Goal: Transaction & Acquisition: Subscribe to service/newsletter

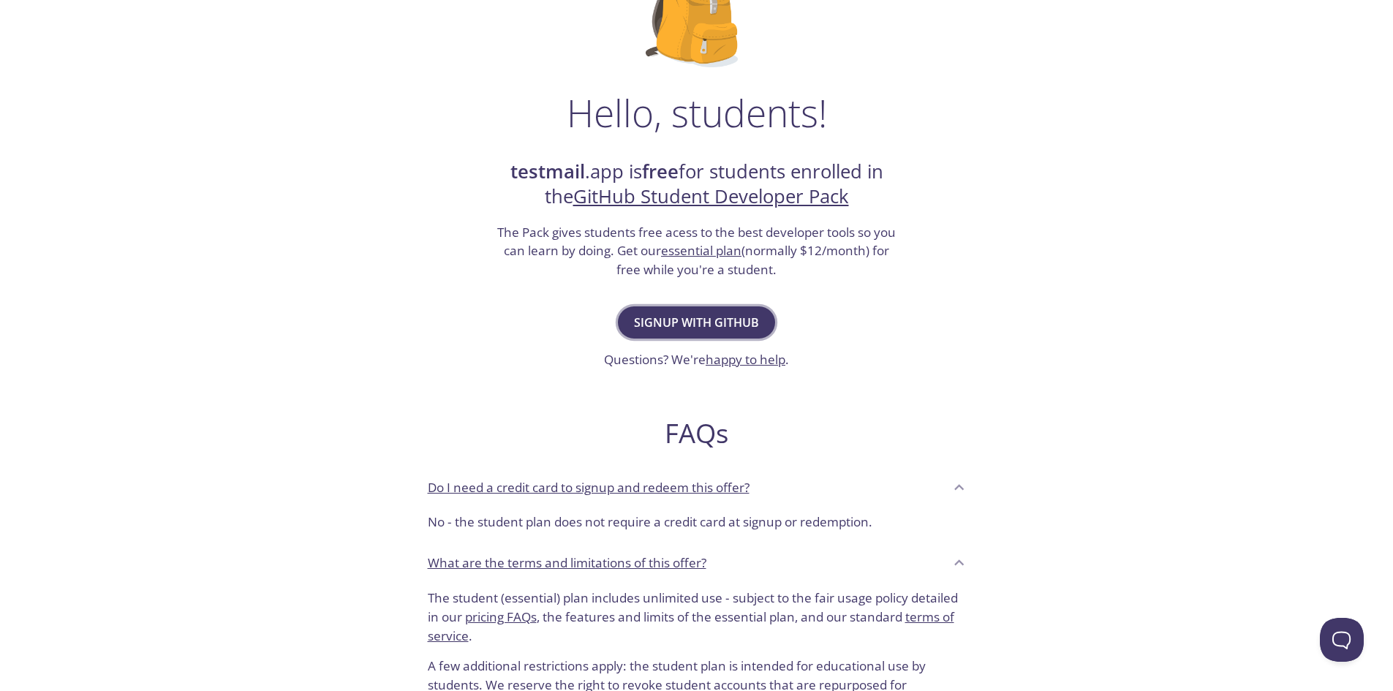
scroll to position [146, 0]
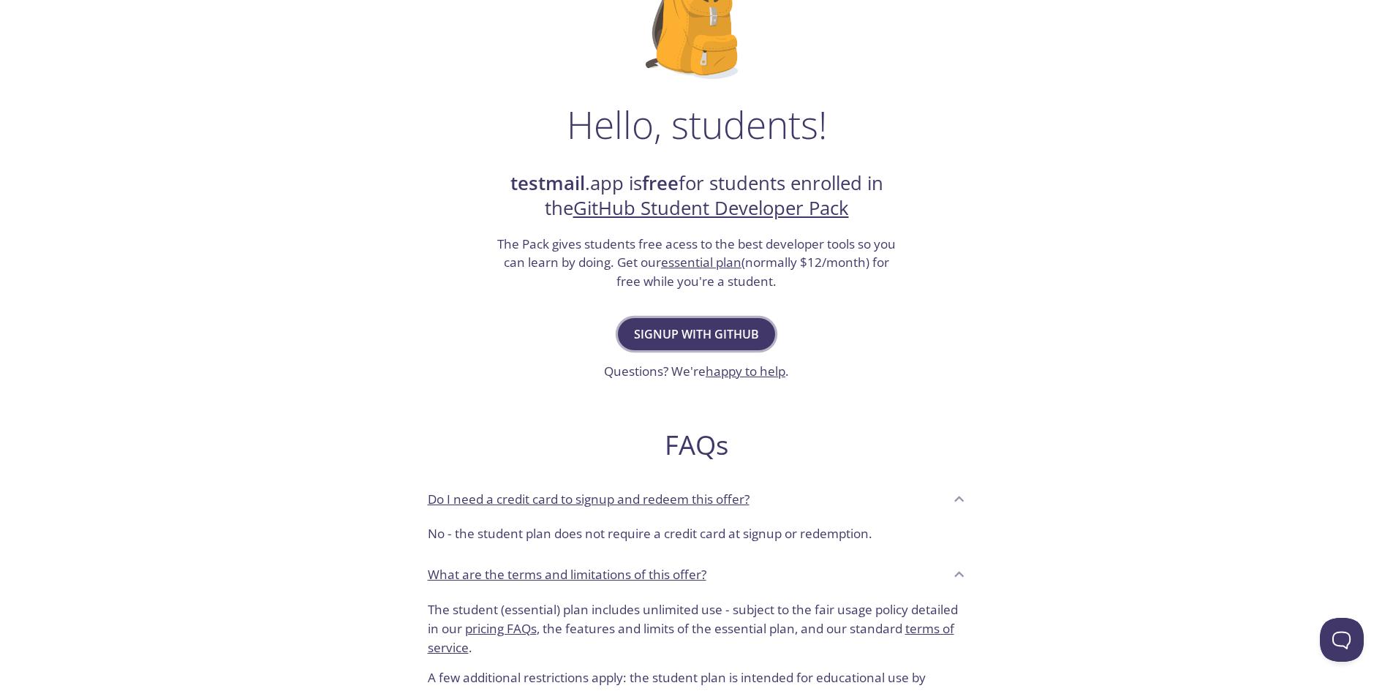
click at [751, 344] on span "Signup with GitHub" at bounding box center [696, 334] width 125 height 20
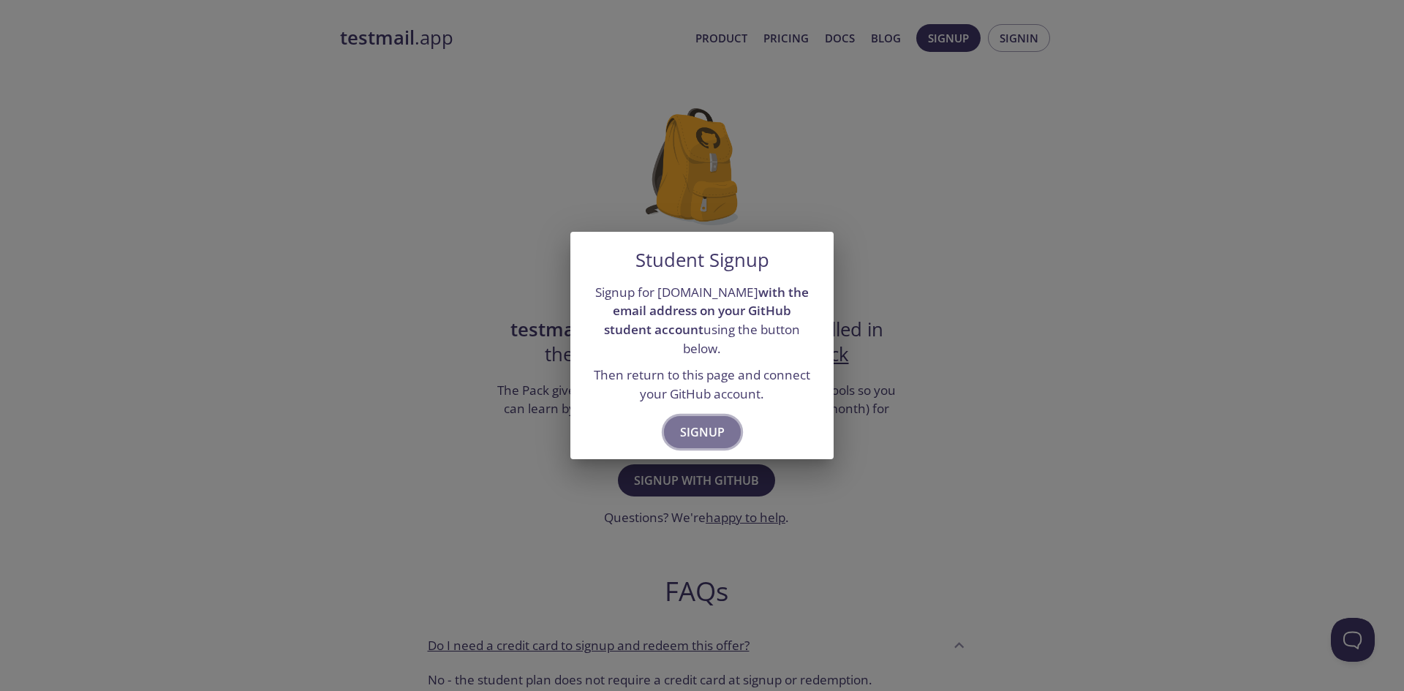
click at [706, 428] on span "Signup" at bounding box center [702, 432] width 45 height 20
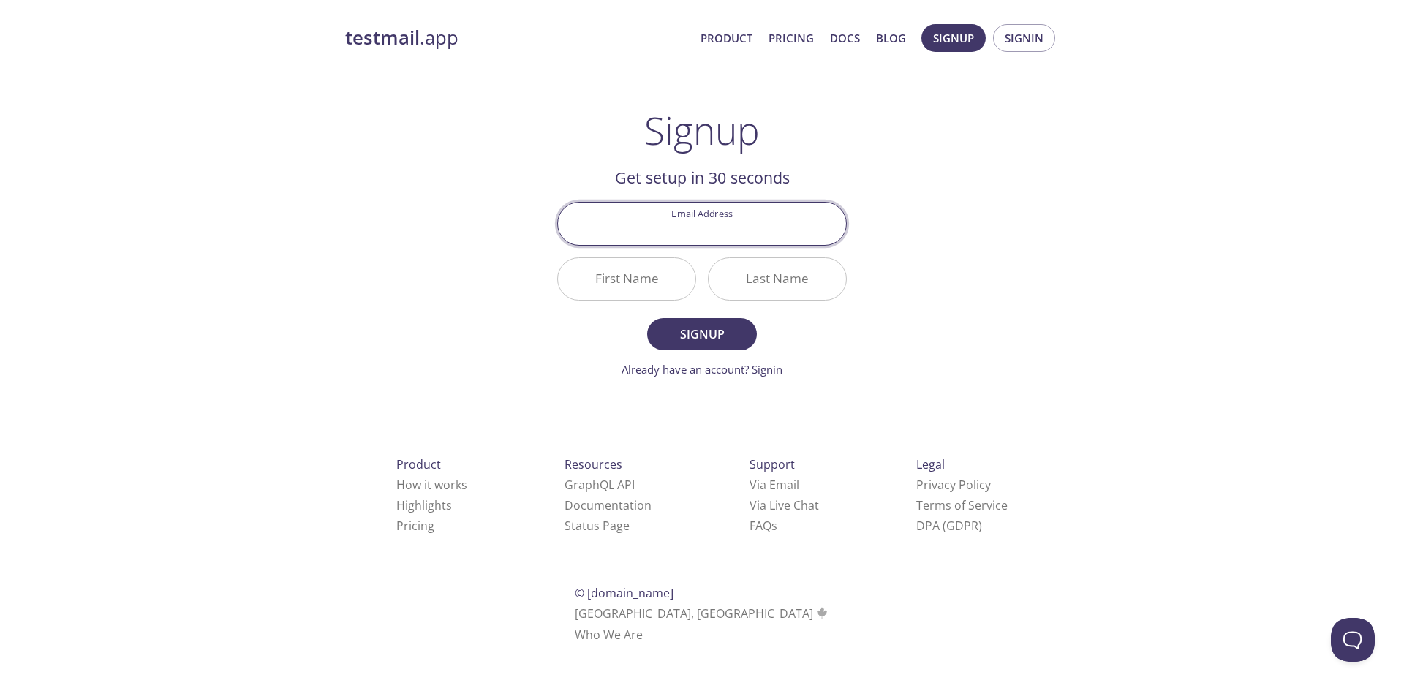
click at [698, 241] on input "Email Address" at bounding box center [702, 224] width 288 height 42
type input "[PERSON_NAME][DOMAIN_NAME][EMAIL_ADDRESS][DOMAIN_NAME]"
click at [668, 275] on input "First Name" at bounding box center [626, 279] width 137 height 42
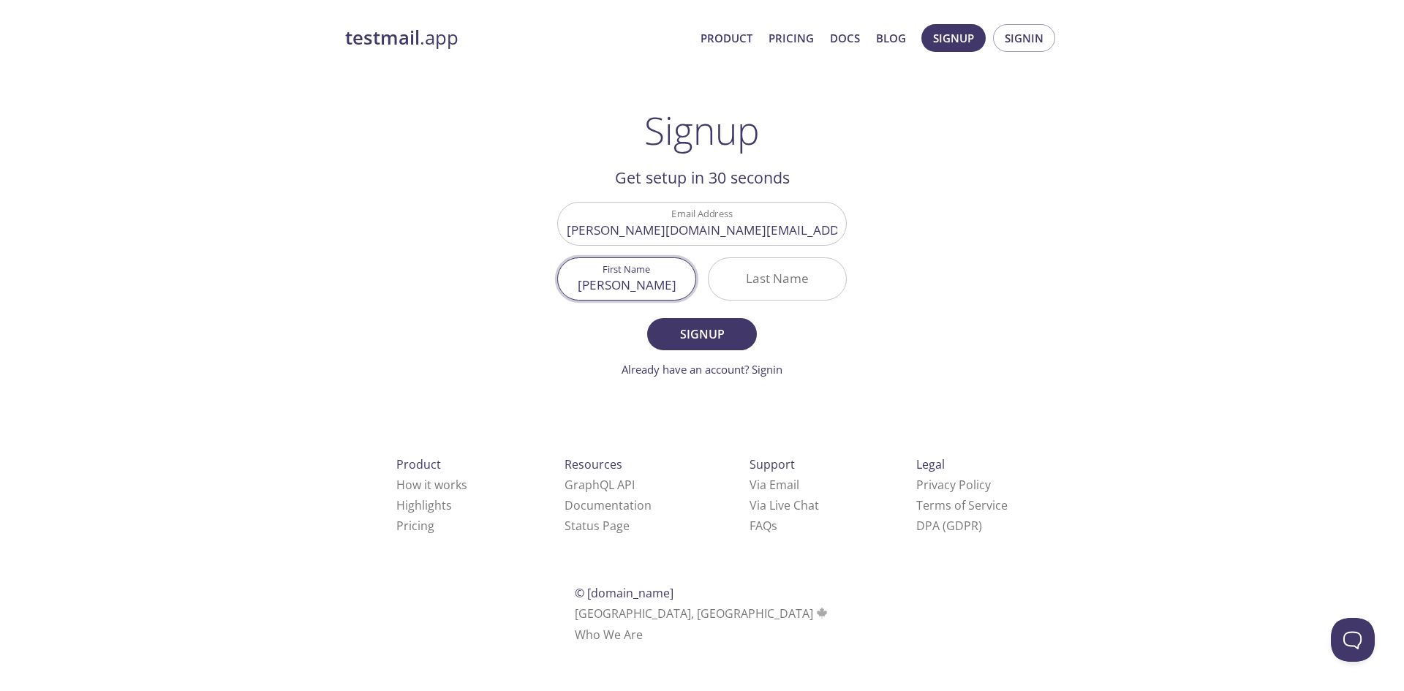
type input "[PERSON_NAME]"
click at [815, 282] on input "Last Name" at bounding box center [777, 279] width 137 height 42
type input "[PERSON_NAME]"
click at [738, 328] on span "Signup" at bounding box center [702, 334] width 78 height 20
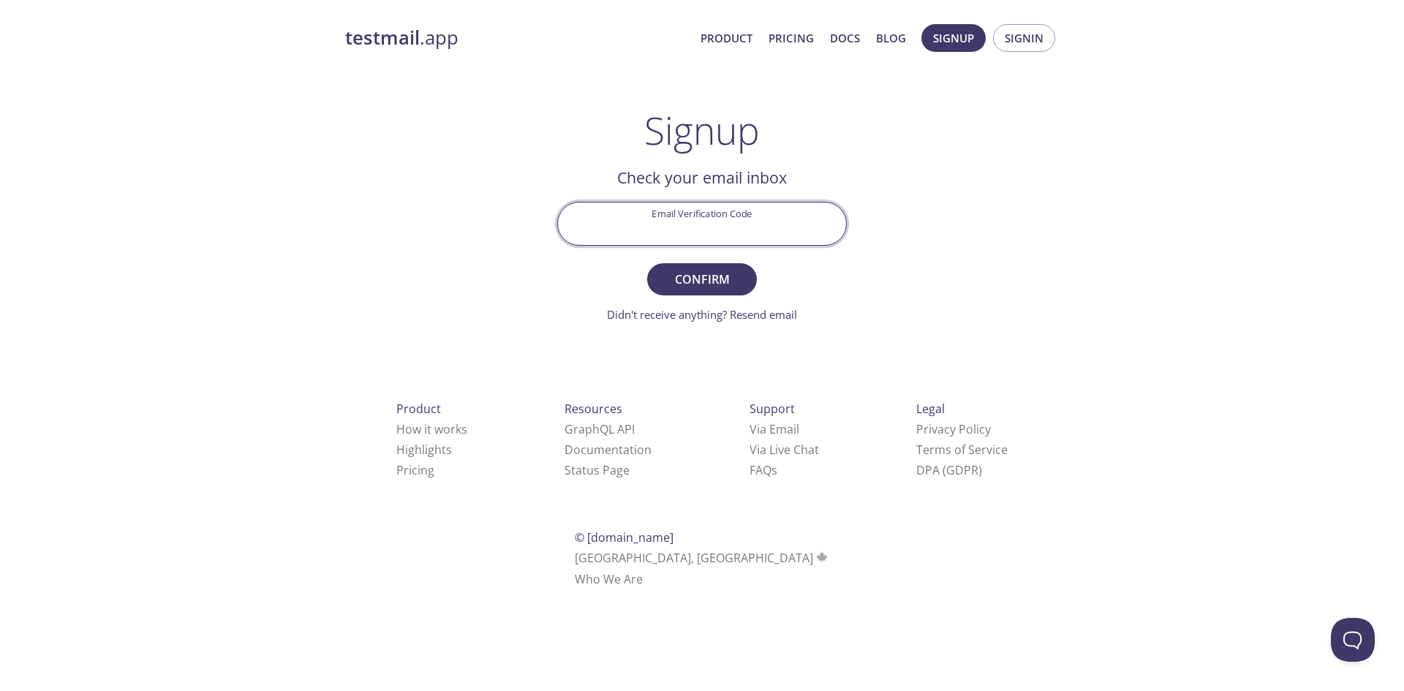
click at [729, 216] on input "Email Verification Code" at bounding box center [702, 224] width 288 height 42
type input "BKHKXYT"
click at [647, 263] on button "Confirm" at bounding box center [702, 279] width 110 height 32
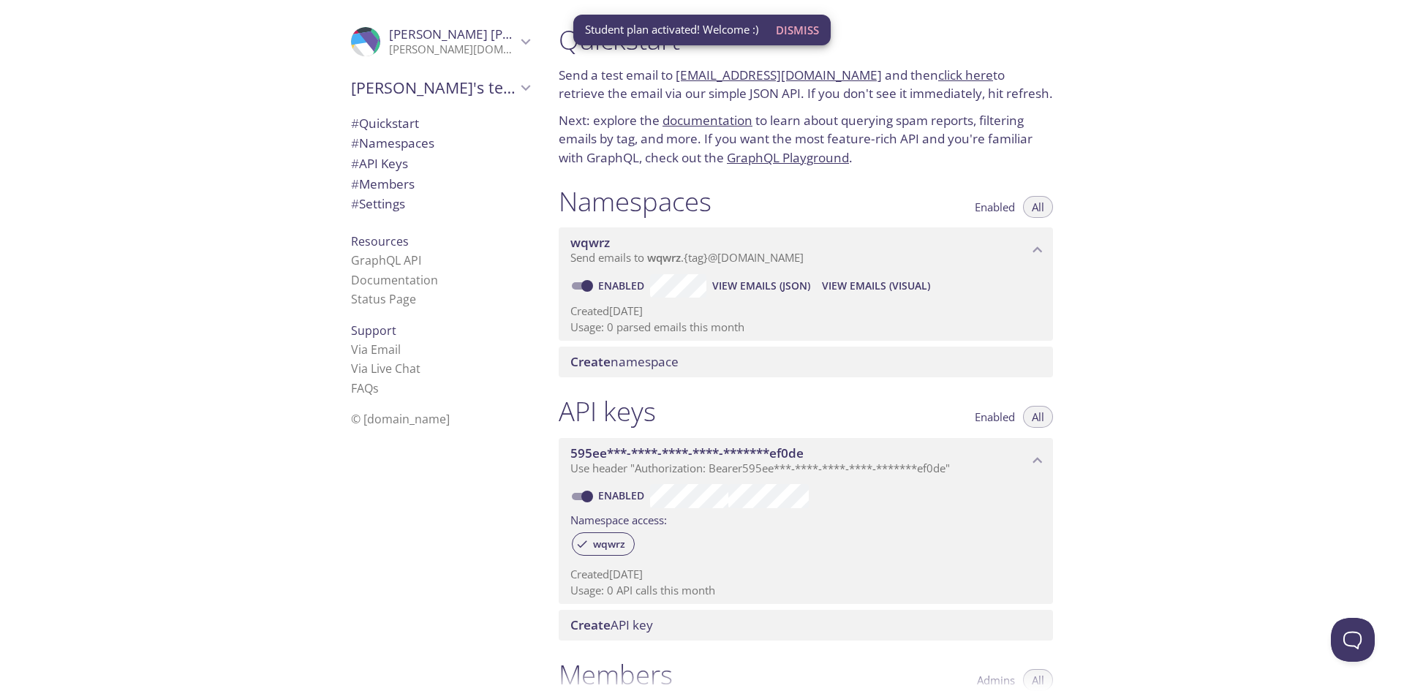
click at [208, 269] on div ".cls-1 { fill: #6d5ca8; } .cls-2 { fill: #3fc191; } .cls-3 { fill: #3b4752; } .…" at bounding box center [273, 345] width 547 height 691
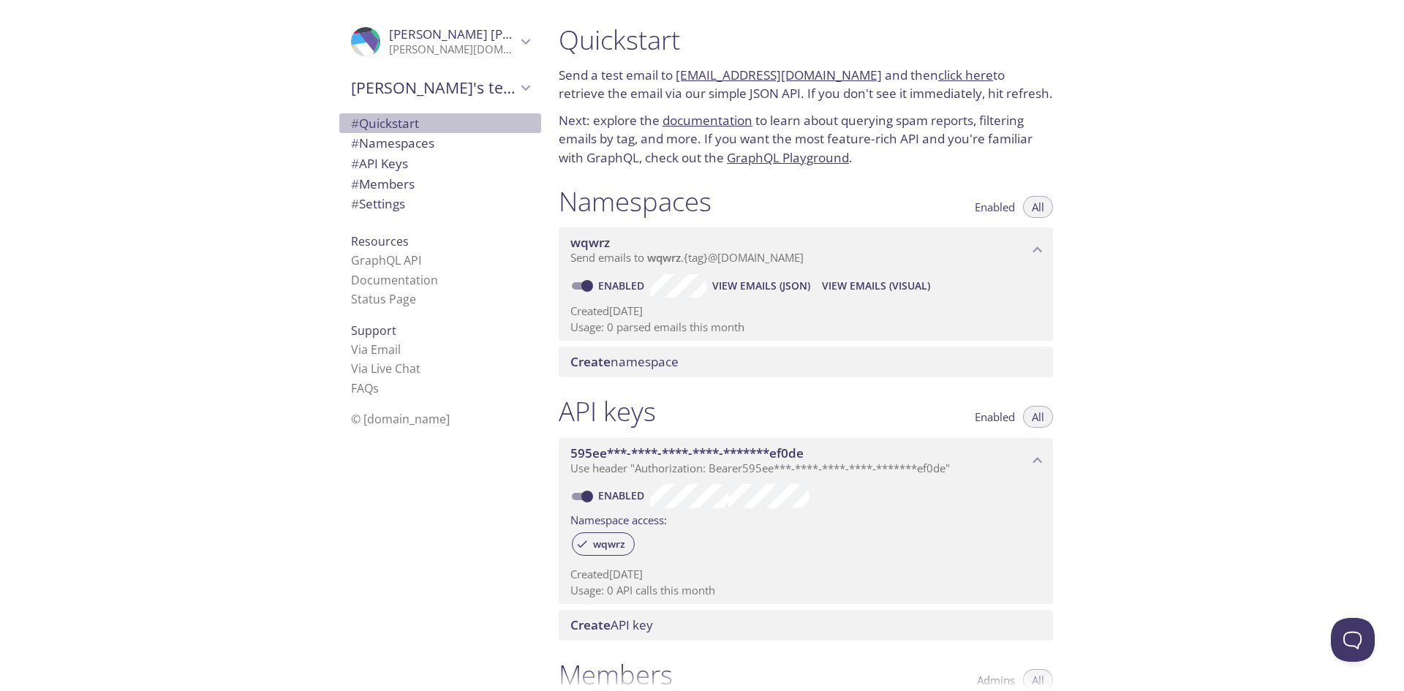
click at [396, 129] on span "# Quickstart" at bounding box center [385, 123] width 68 height 17
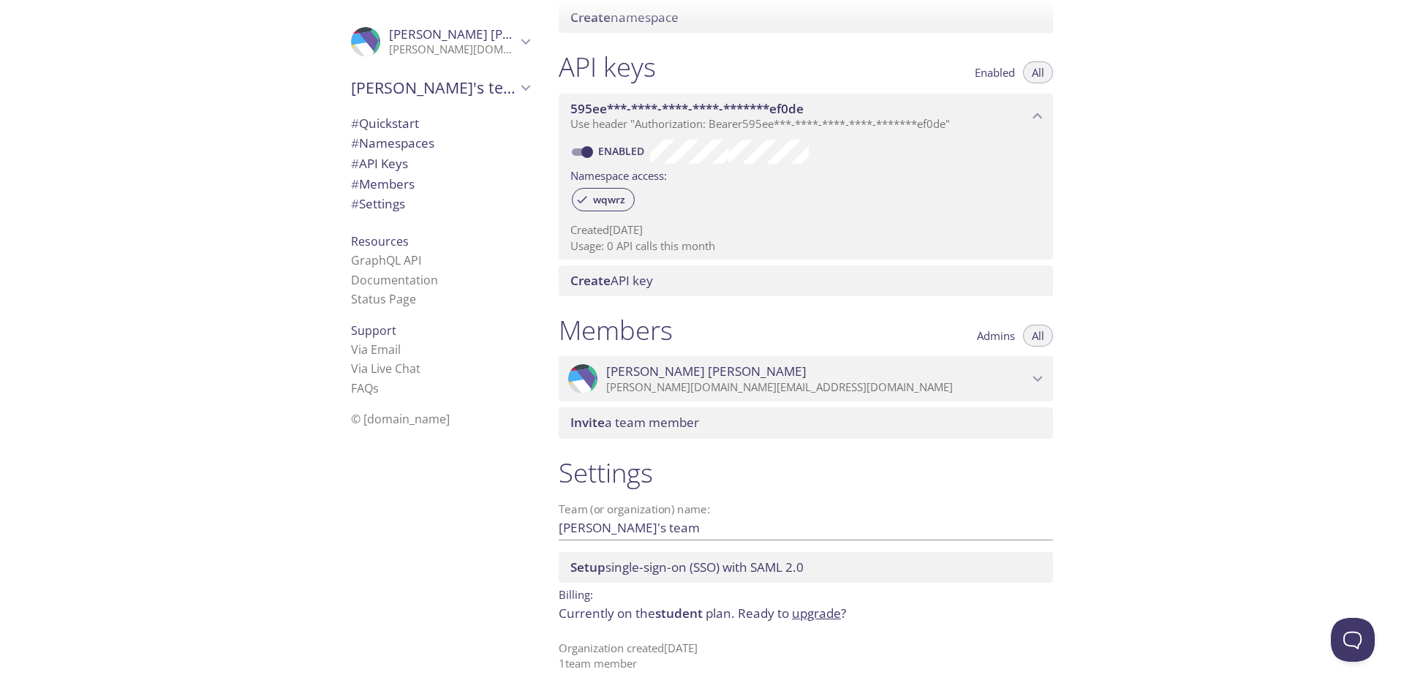
scroll to position [349, 0]
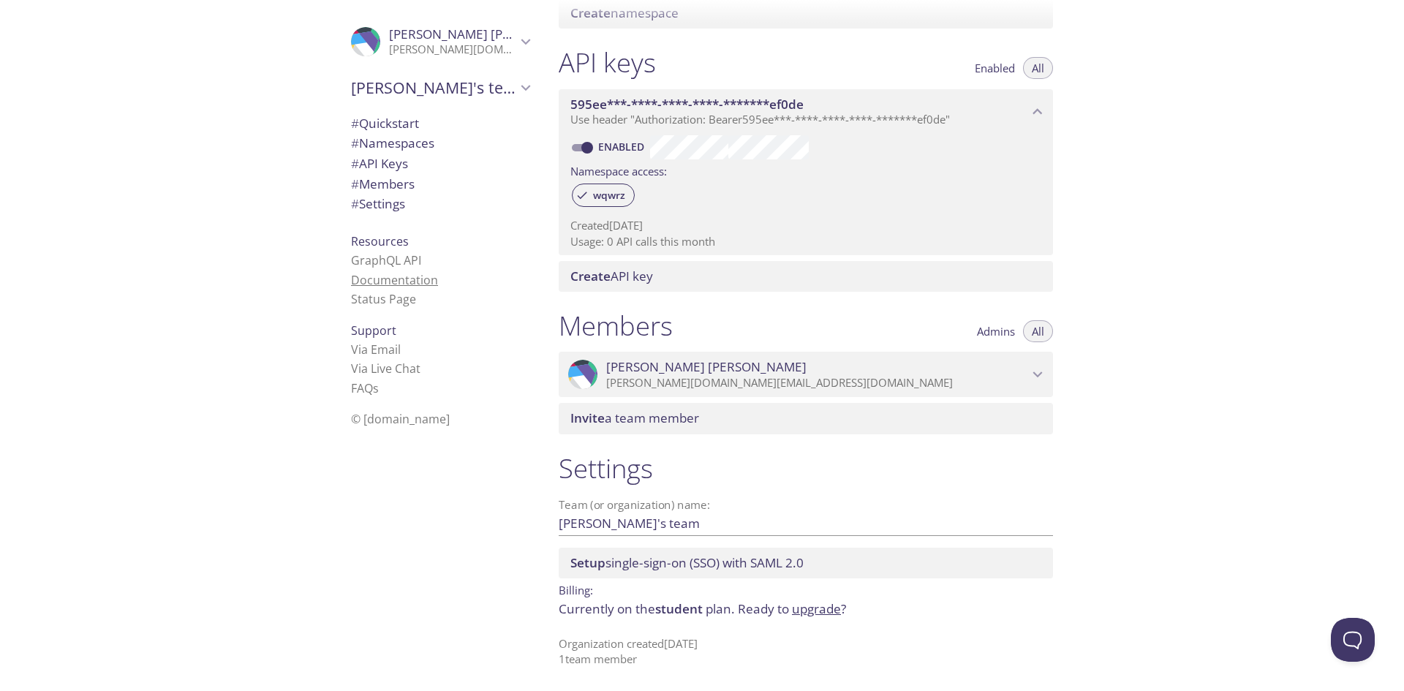
click at [421, 282] on link "Documentation" at bounding box center [394, 280] width 87 height 16
